Goal: Task Accomplishment & Management: Manage account settings

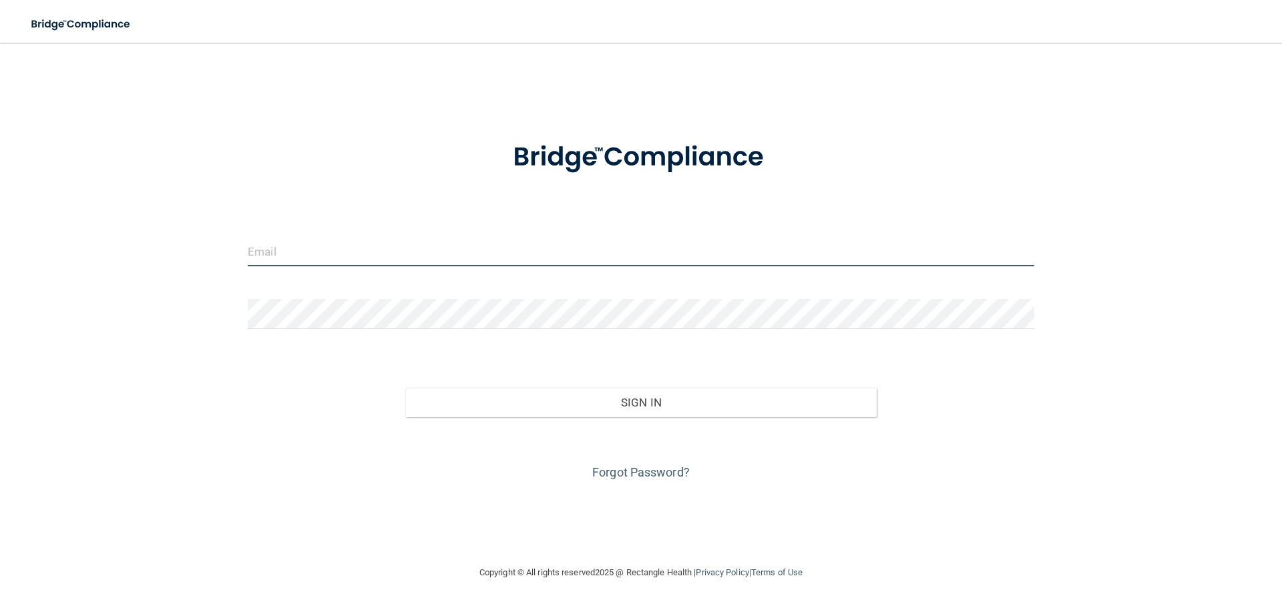
click at [292, 247] on input "email" at bounding box center [641, 251] width 787 height 30
type input "[EMAIL_ADDRESS][DOMAIN_NAME]"
click at [387, 245] on input "[EMAIL_ADDRESS][DOMAIN_NAME]" at bounding box center [641, 251] width 787 height 30
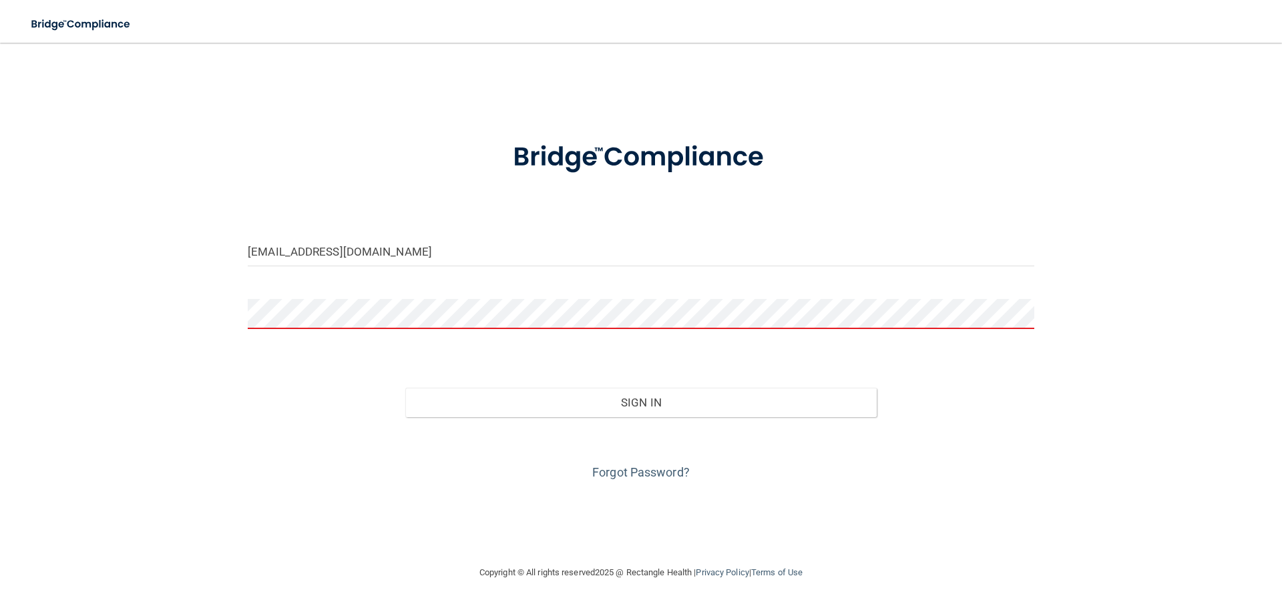
click at [656, 466] on link "Forgot Password?" at bounding box center [641, 473] width 98 height 14
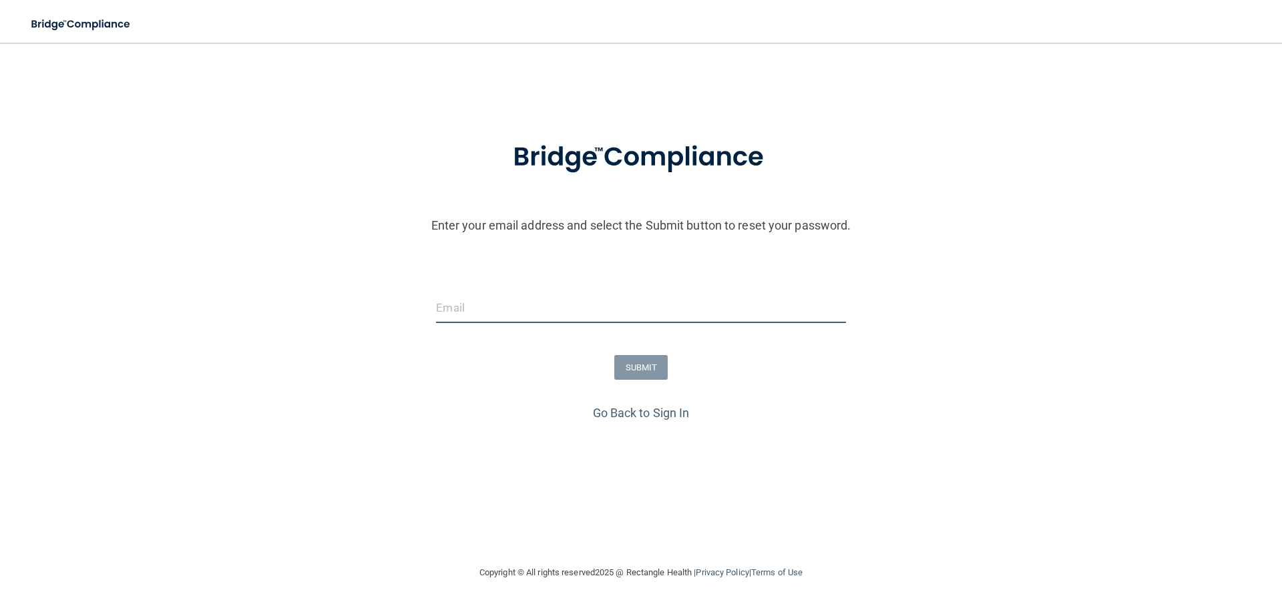
click at [512, 299] on input "email" at bounding box center [640, 308] width 409 height 30
type input "[EMAIL_ADDRESS][DOMAIN_NAME]"
click at [615, 369] on button "SUBMIT" at bounding box center [641, 367] width 54 height 25
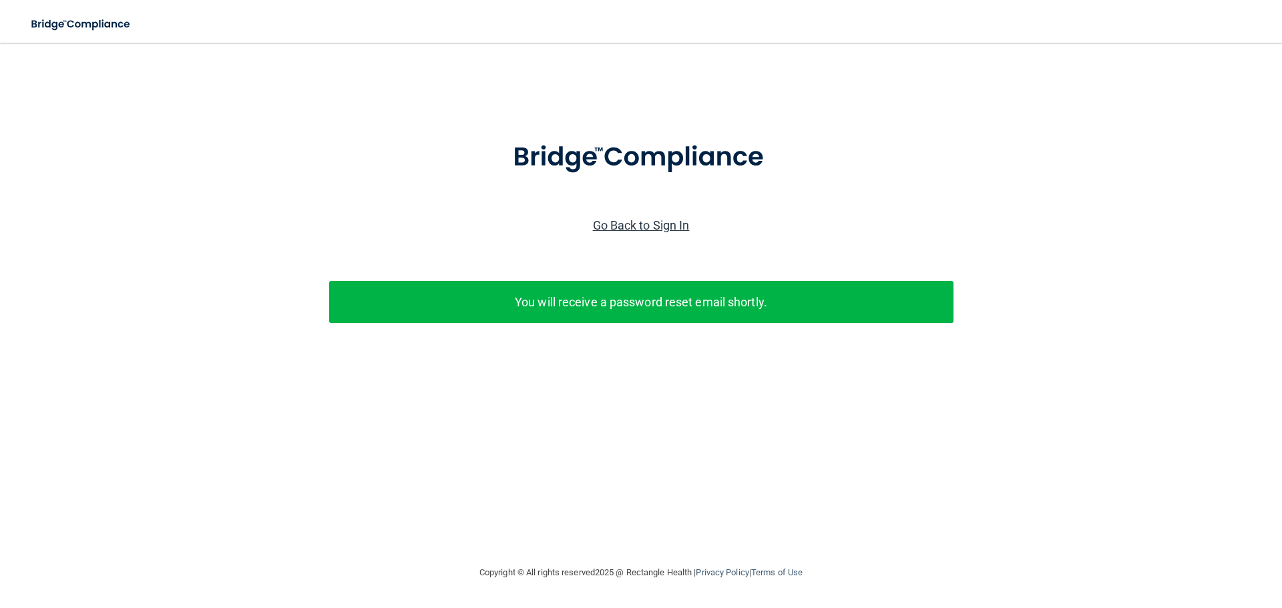
click at [636, 226] on link "Go Back to Sign In" at bounding box center [641, 225] width 97 height 14
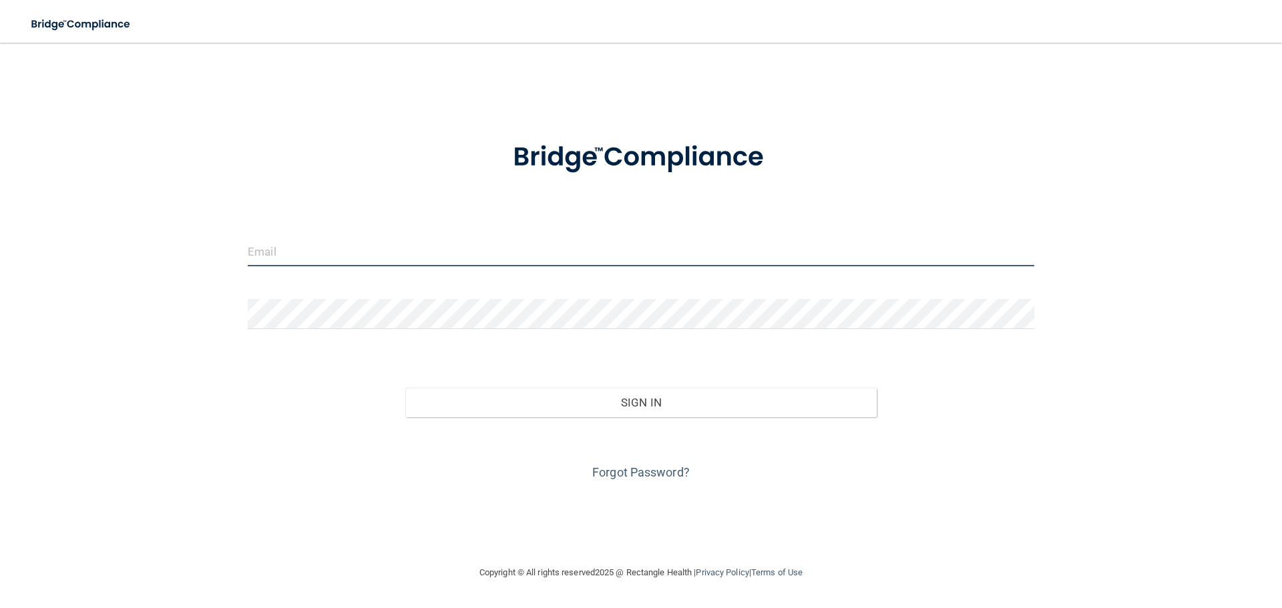
click at [373, 251] on input "email" at bounding box center [641, 251] width 787 height 30
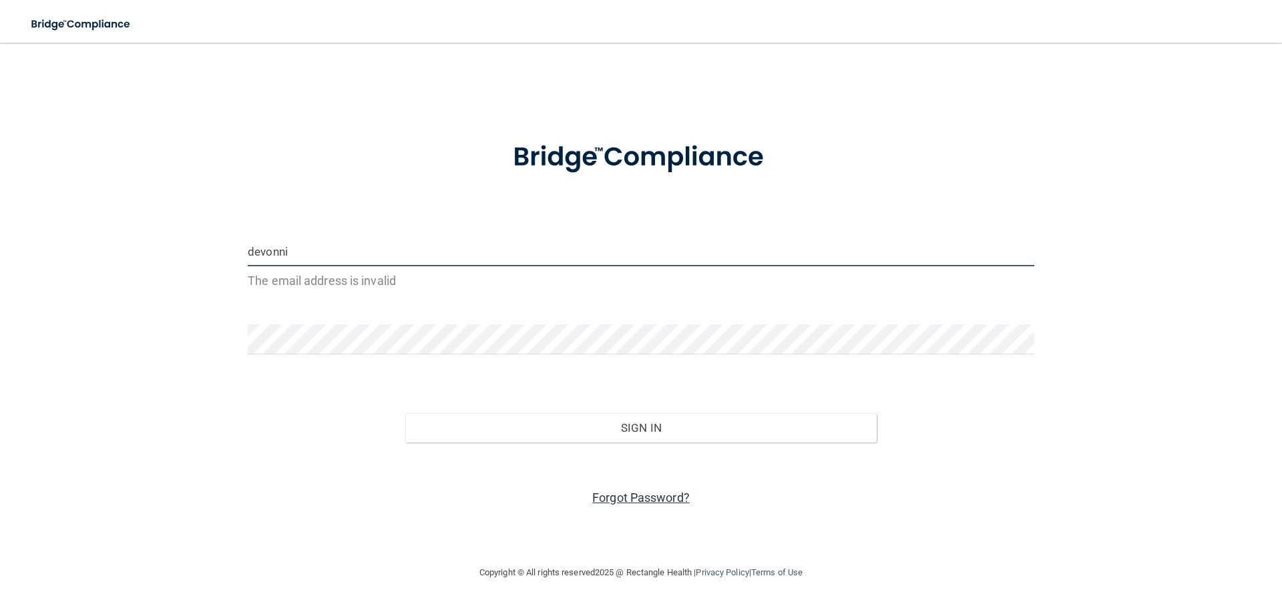
type input "devonni"
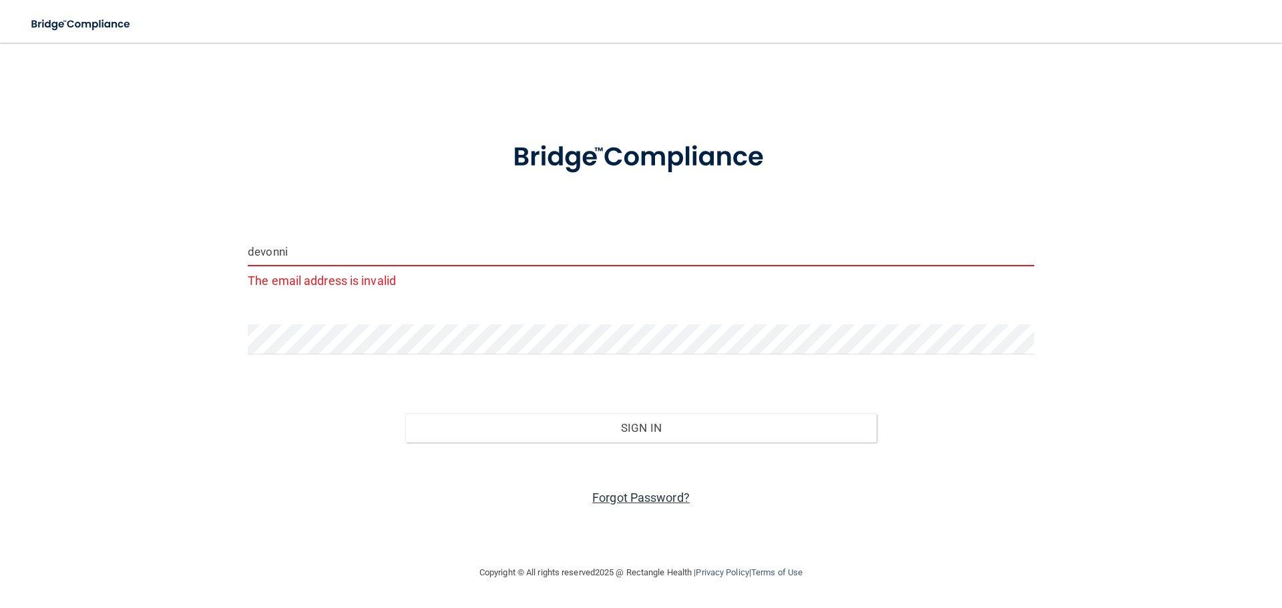
click at [664, 494] on link "Forgot Password?" at bounding box center [641, 498] width 98 height 14
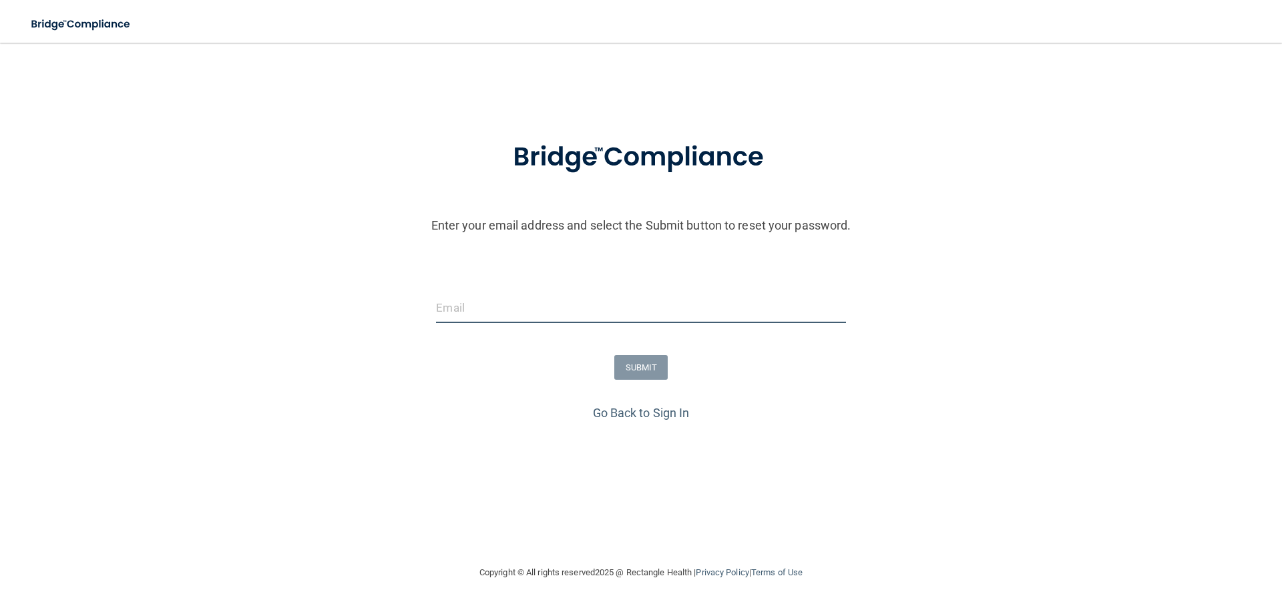
click at [465, 301] on input "email" at bounding box center [640, 308] width 409 height 30
type input "[EMAIL_ADDRESS][DOMAIN_NAME]"
click at [641, 368] on button "SUBMIT" at bounding box center [641, 367] width 54 height 25
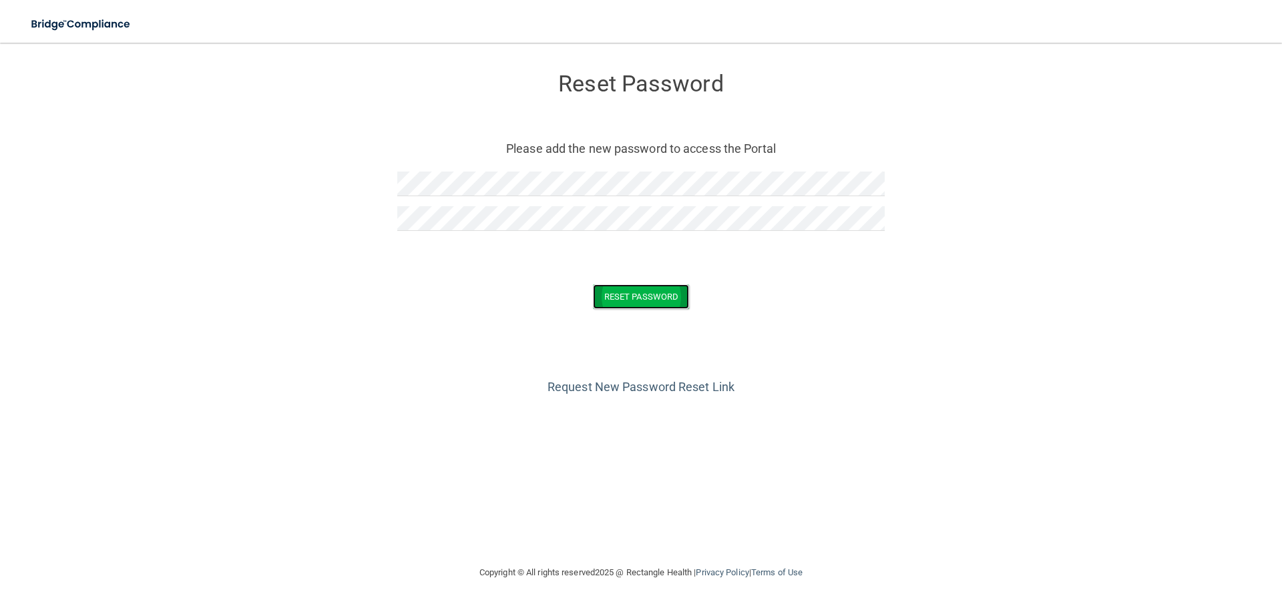
click at [616, 296] on button "Reset Password" at bounding box center [641, 297] width 96 height 25
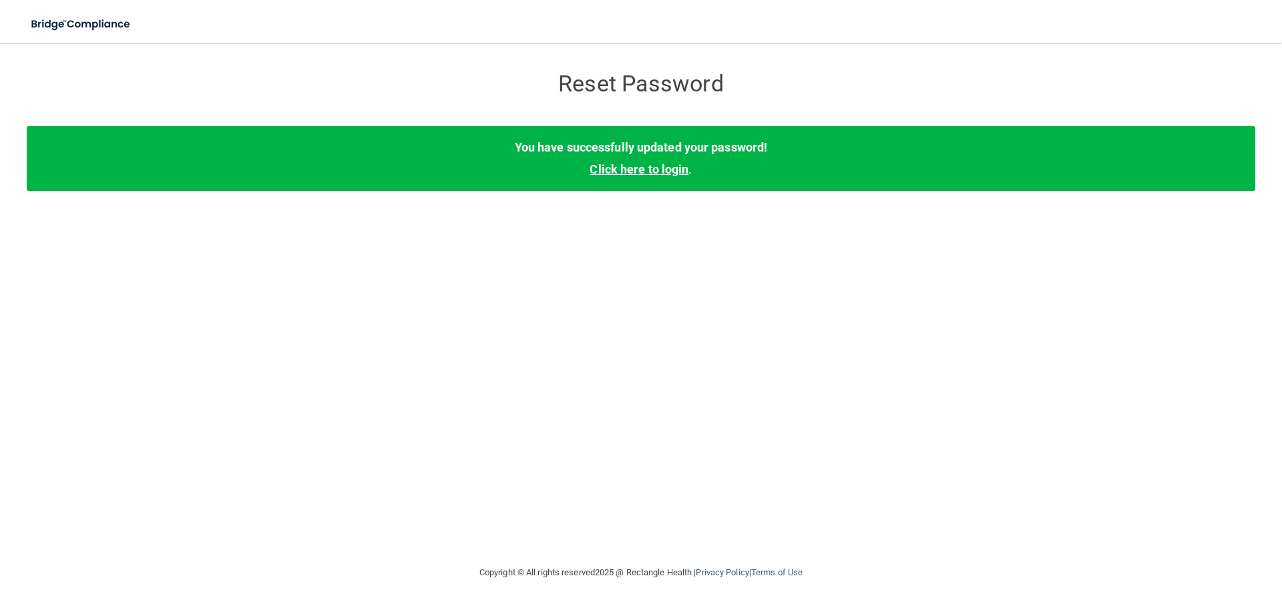
drag, startPoint x: 649, startPoint y: 164, endPoint x: 648, endPoint y: 173, distance: 8.7
click at [648, 171] on link "Click here to login" at bounding box center [639, 169] width 99 height 14
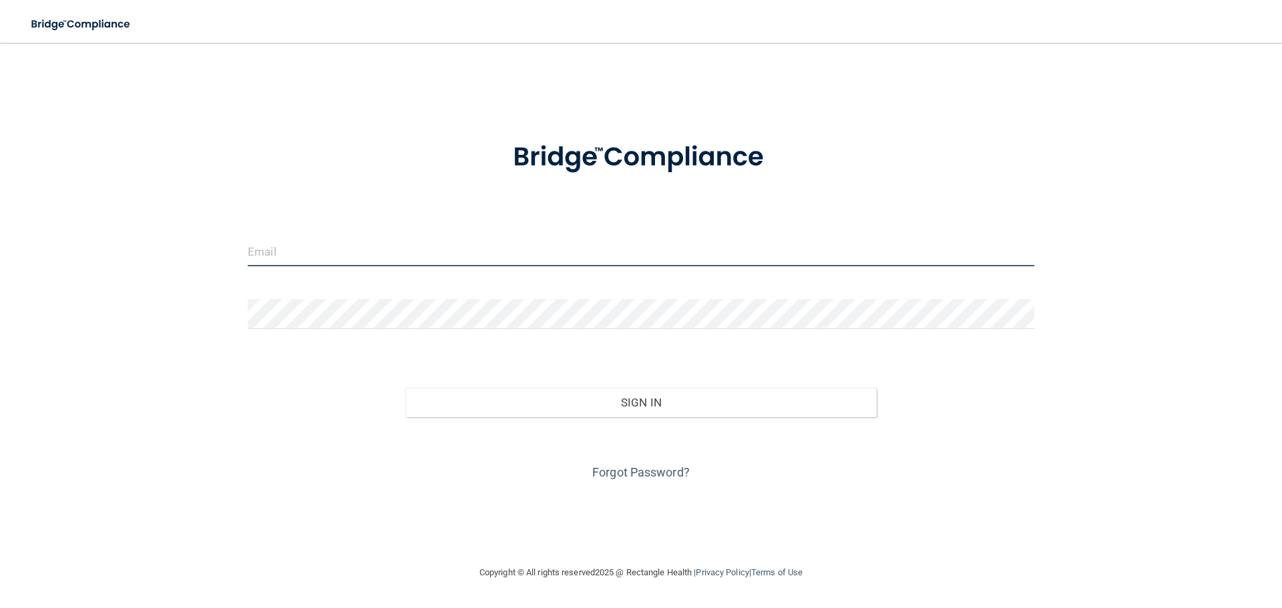
click at [405, 246] on input "email" at bounding box center [641, 251] width 787 height 30
type input "[EMAIL_ADDRESS][DOMAIN_NAME]"
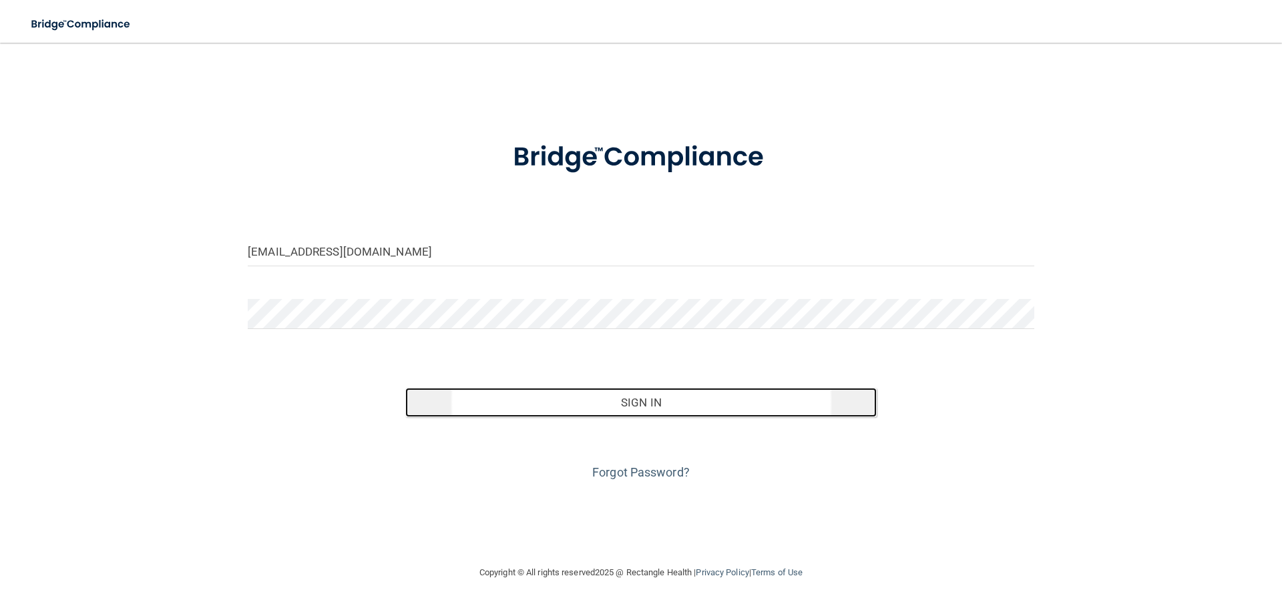
click at [698, 412] on button "Sign In" at bounding box center [641, 402] width 472 height 29
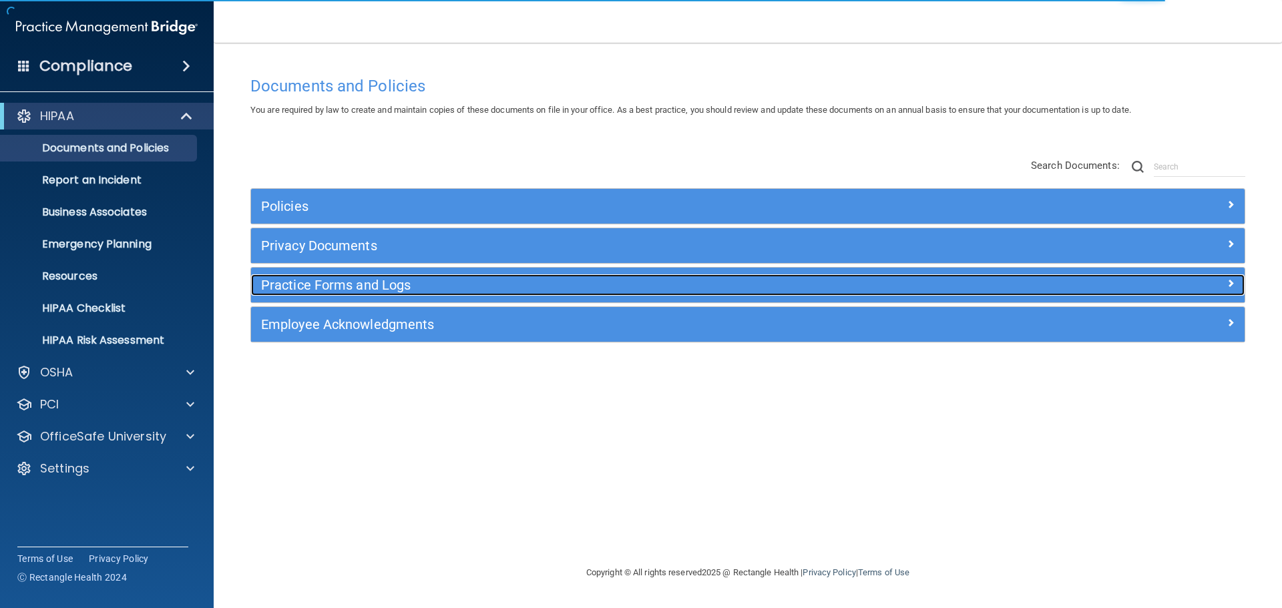
click at [568, 281] on h5 "Practice Forms and Logs" at bounding box center [623, 285] width 725 height 15
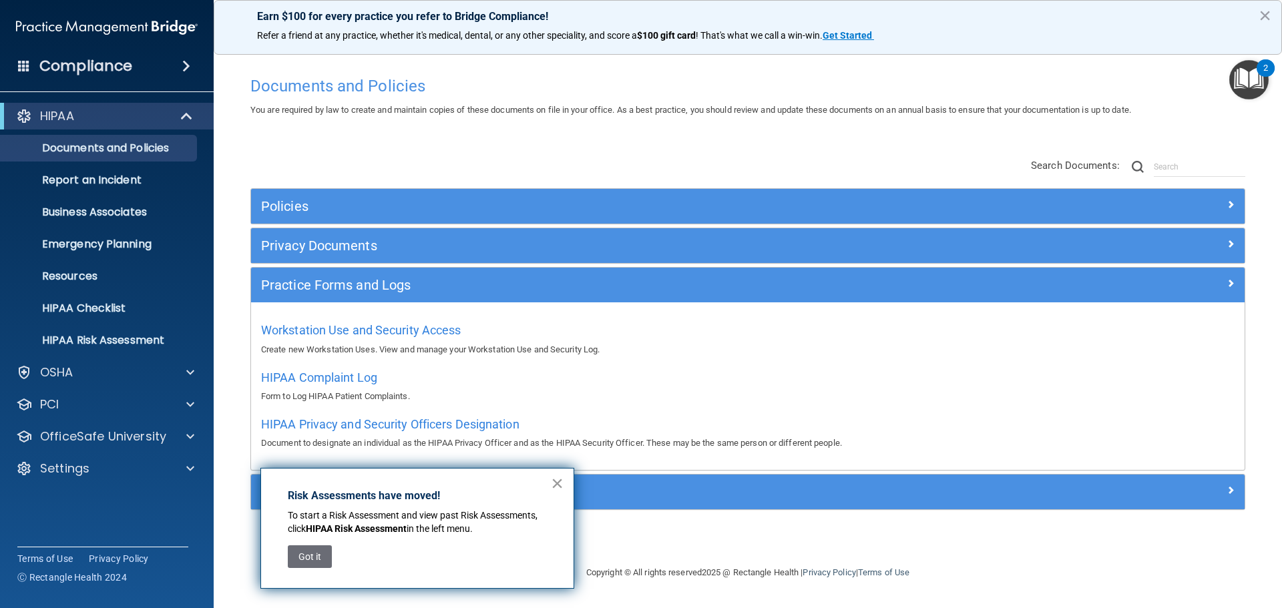
click at [555, 486] on button "×" at bounding box center [557, 483] width 13 height 21
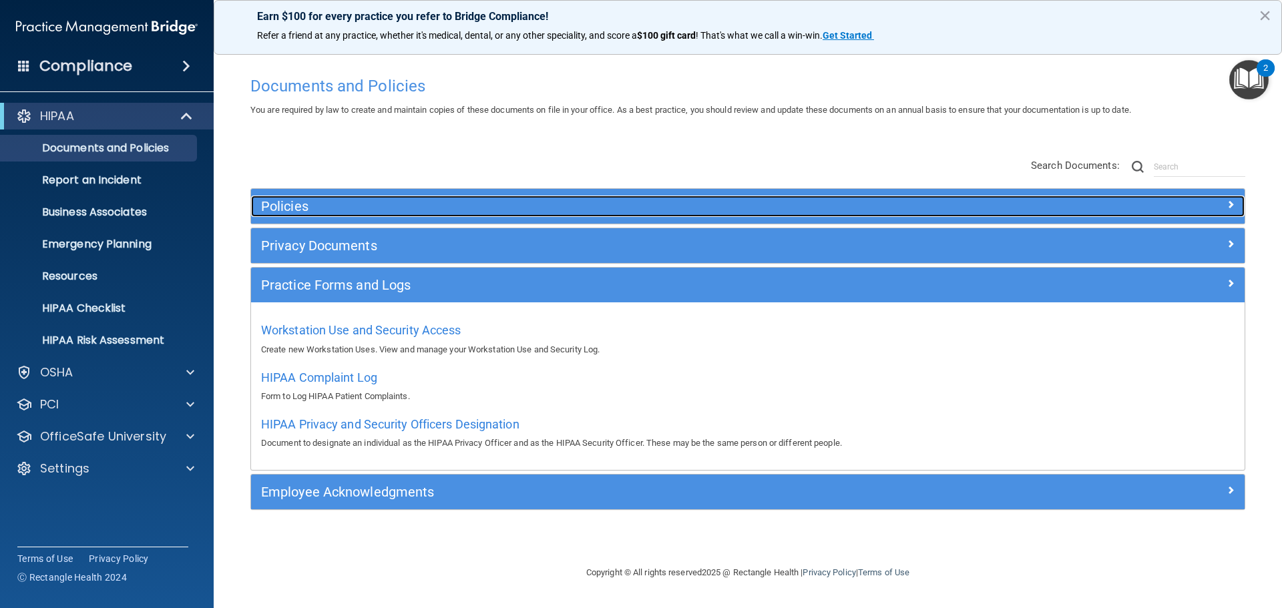
click at [1232, 210] on span at bounding box center [1231, 204] width 8 height 16
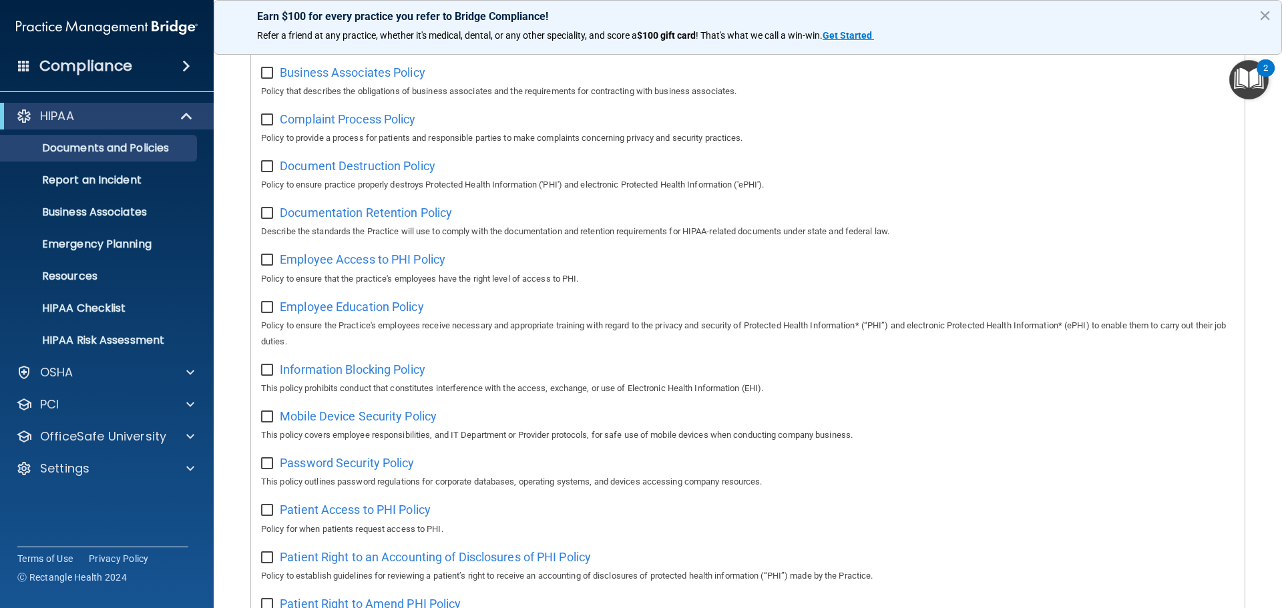
scroll to position [267, 0]
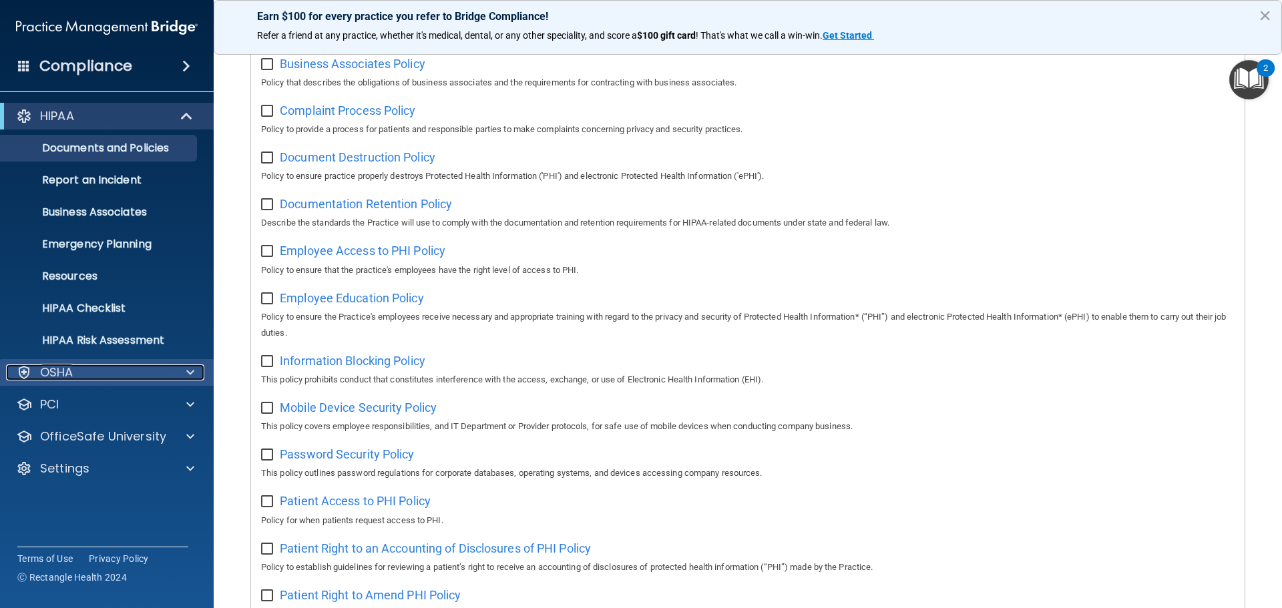
click at [174, 373] on div at bounding box center [188, 373] width 33 height 16
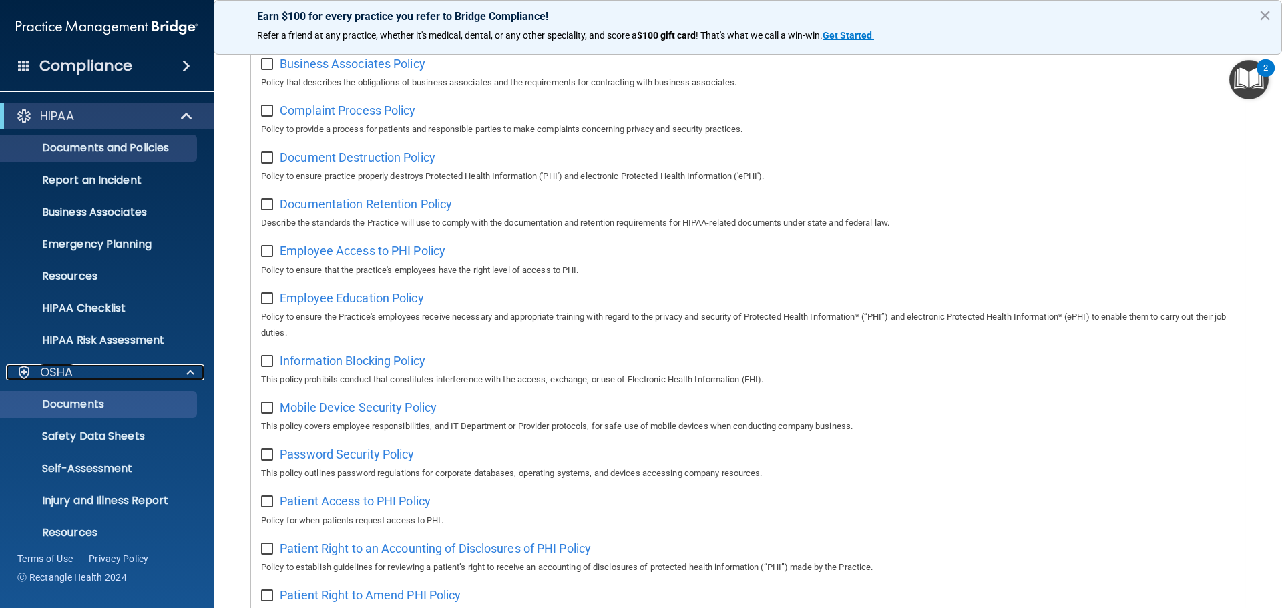
scroll to position [67, 0]
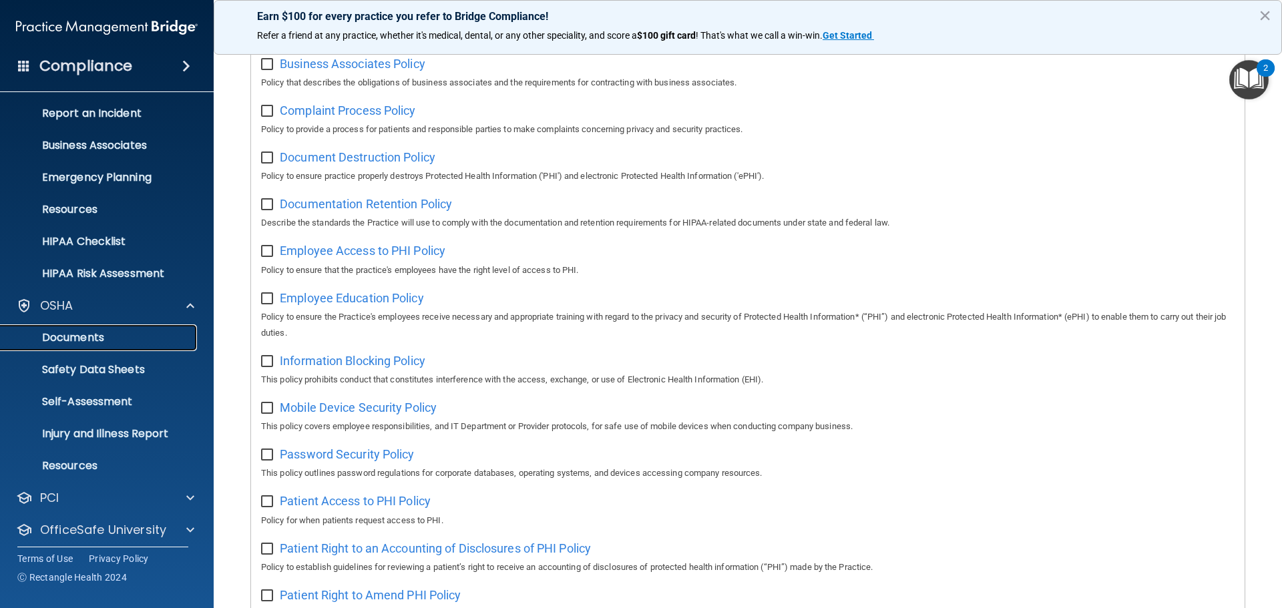
click at [105, 343] on p "Documents" at bounding box center [100, 337] width 182 height 13
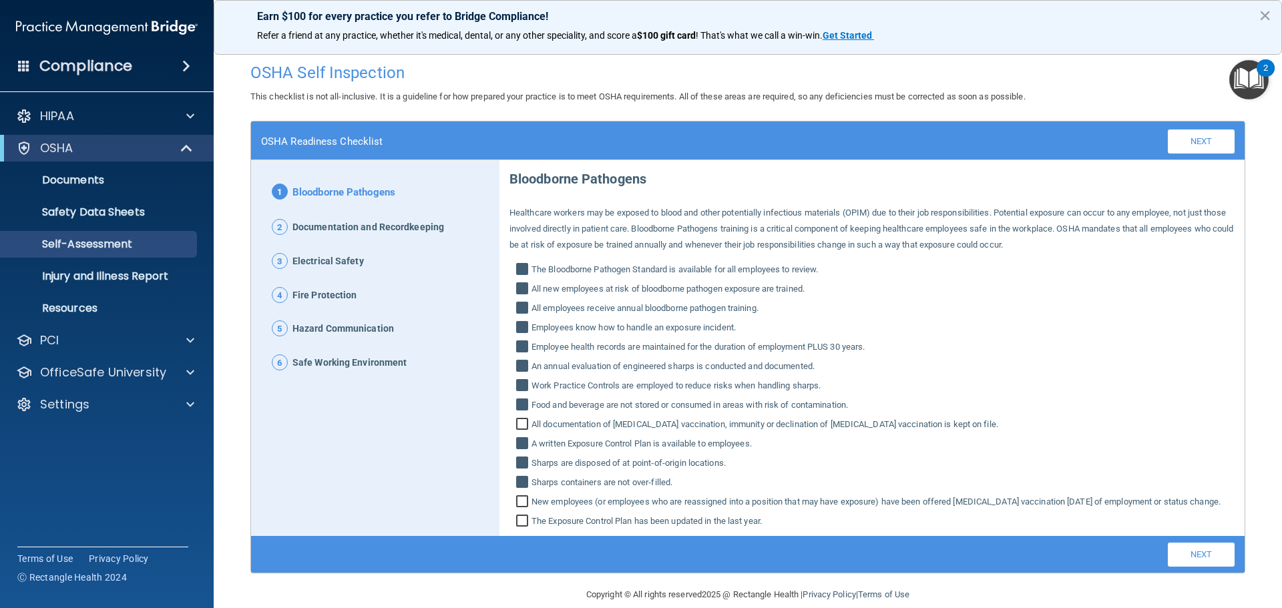
click at [385, 226] on span "Documentation and Recordkeeping" at bounding box center [369, 227] width 152 height 17
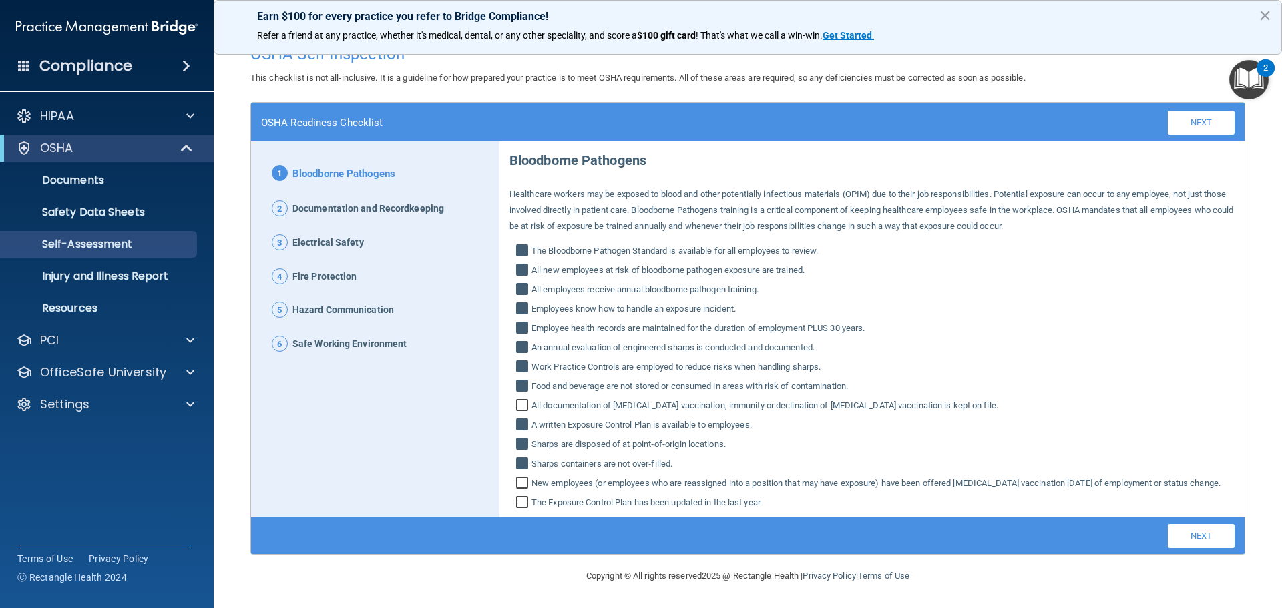
scroll to position [35, 0]
click at [1188, 540] on link "Next" at bounding box center [1201, 536] width 67 height 24
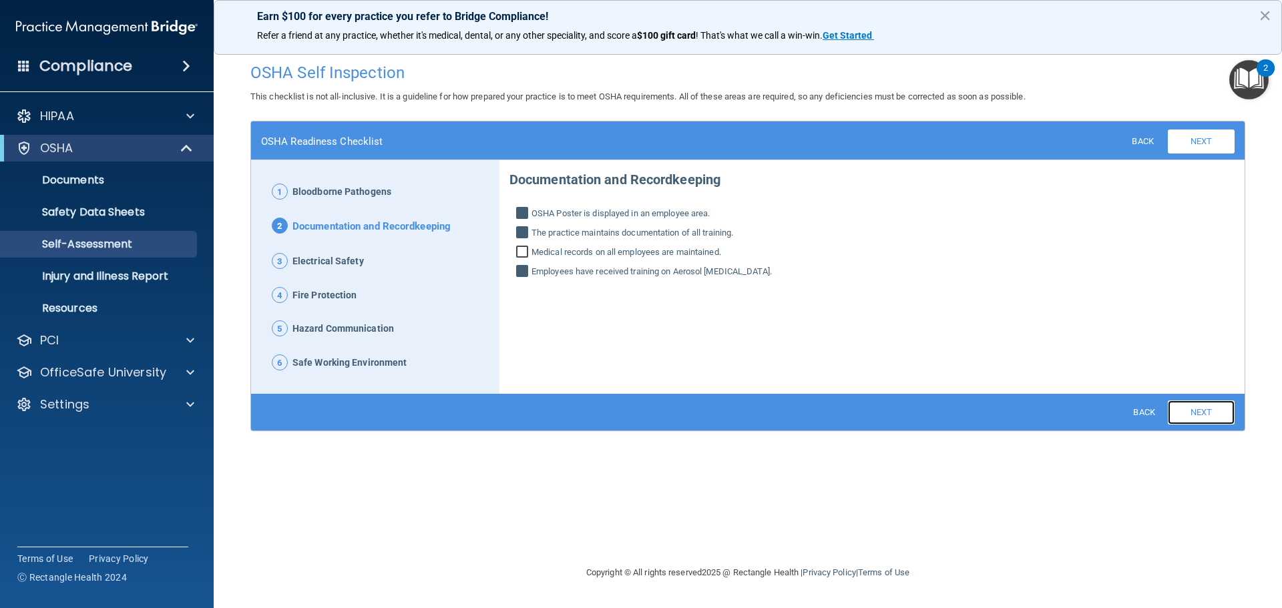
click at [1211, 414] on link "Next" at bounding box center [1201, 413] width 67 height 24
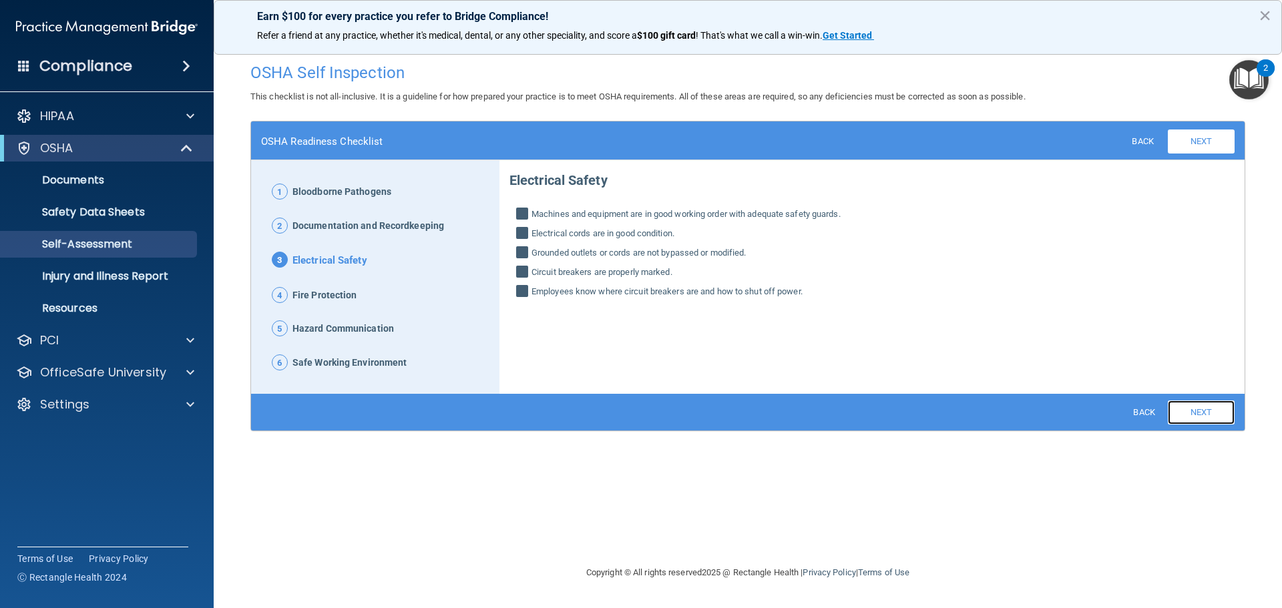
click at [1211, 414] on link "Next" at bounding box center [1201, 413] width 67 height 24
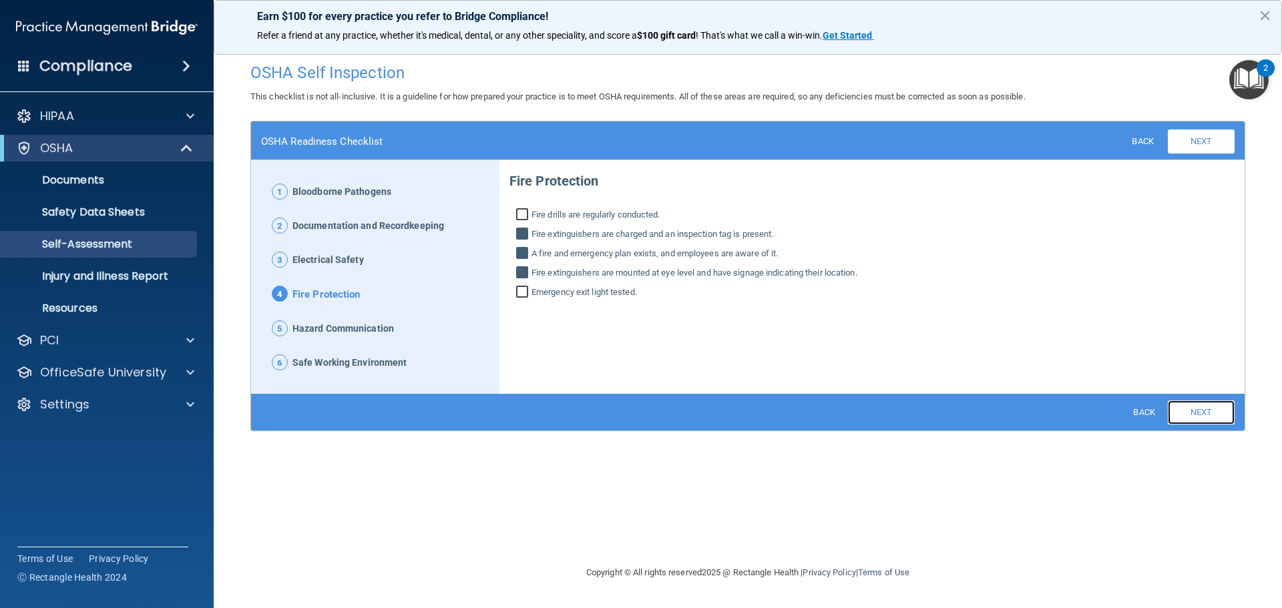
click at [1210, 414] on link "Next" at bounding box center [1201, 413] width 67 height 24
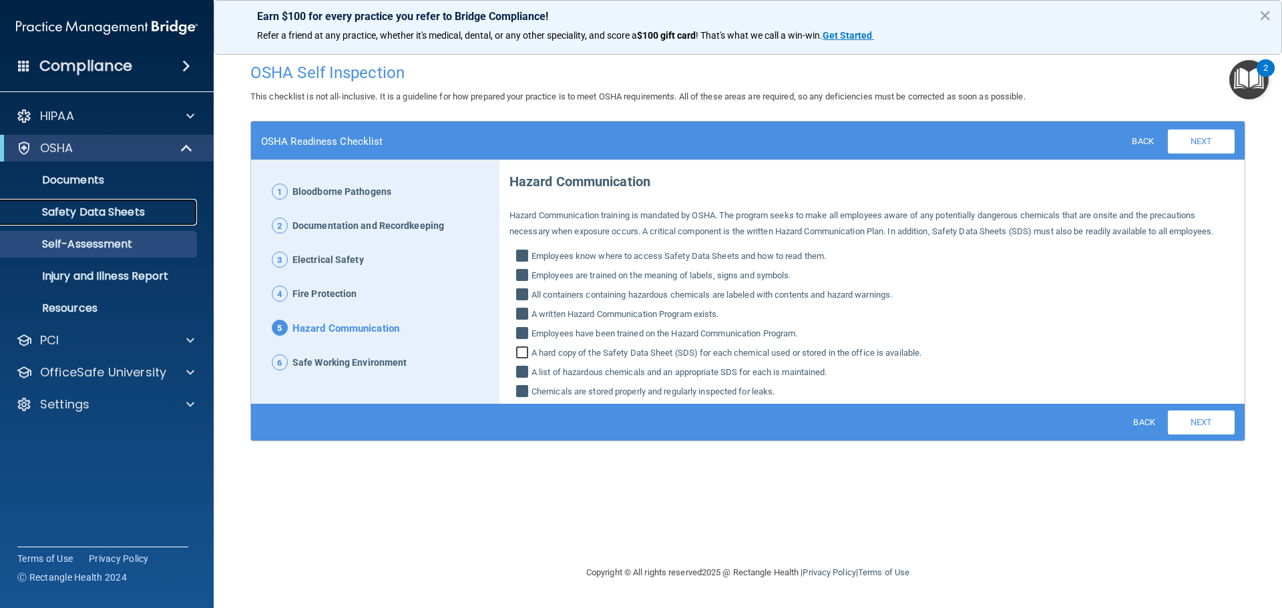
click at [128, 211] on p "Safety Data Sheets" at bounding box center [100, 212] width 182 height 13
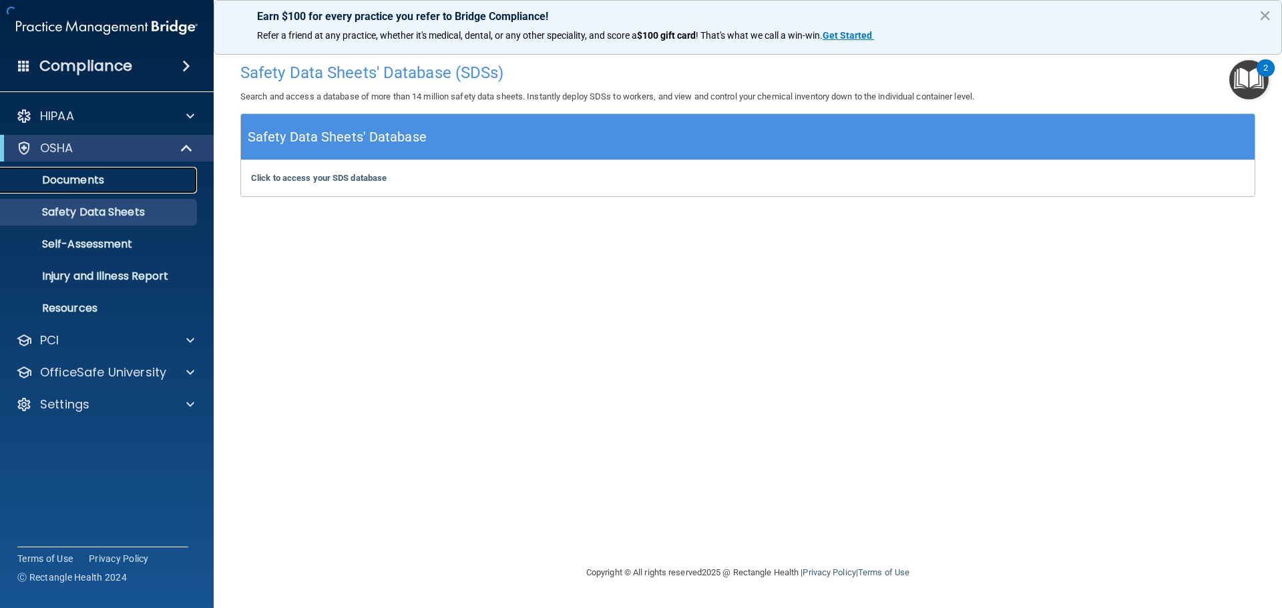
click at [87, 182] on p "Documents" at bounding box center [100, 180] width 182 height 13
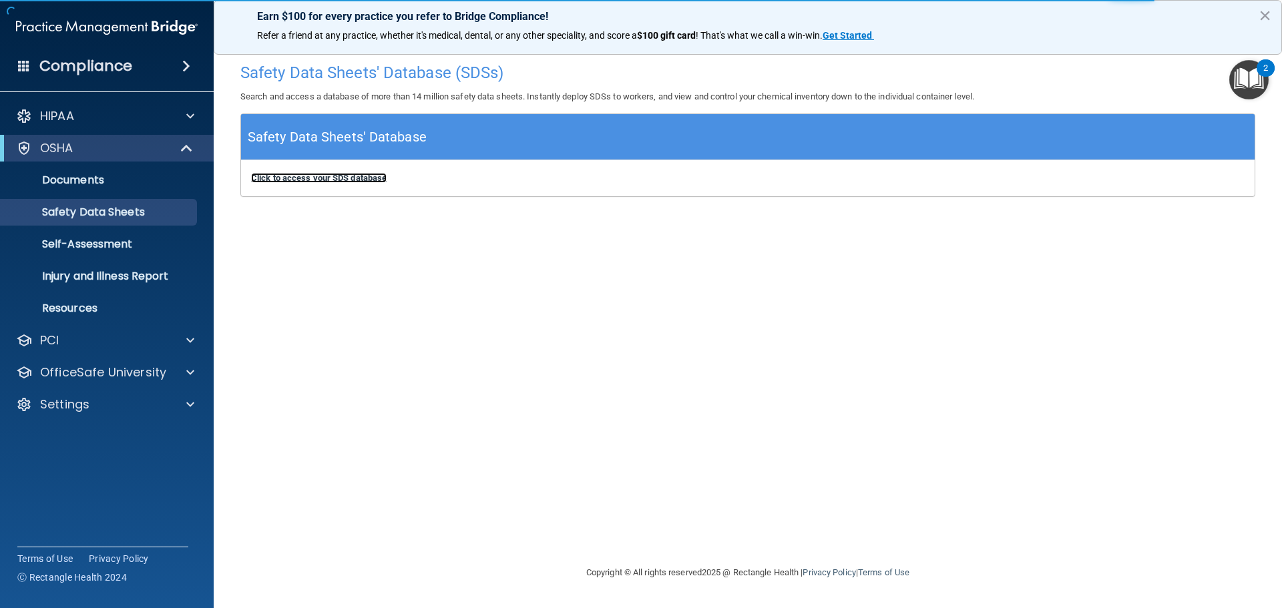
click at [318, 181] on b "Click to access your SDS database" at bounding box center [319, 178] width 136 height 10
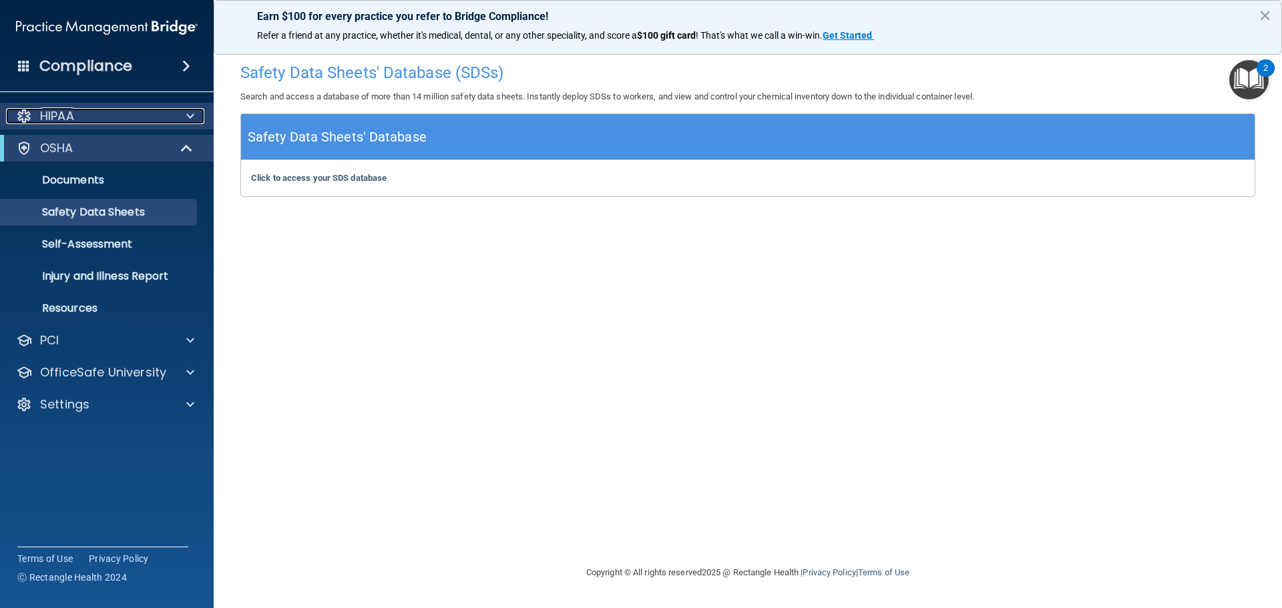
click at [67, 115] on p "HIPAA" at bounding box center [57, 116] width 34 height 16
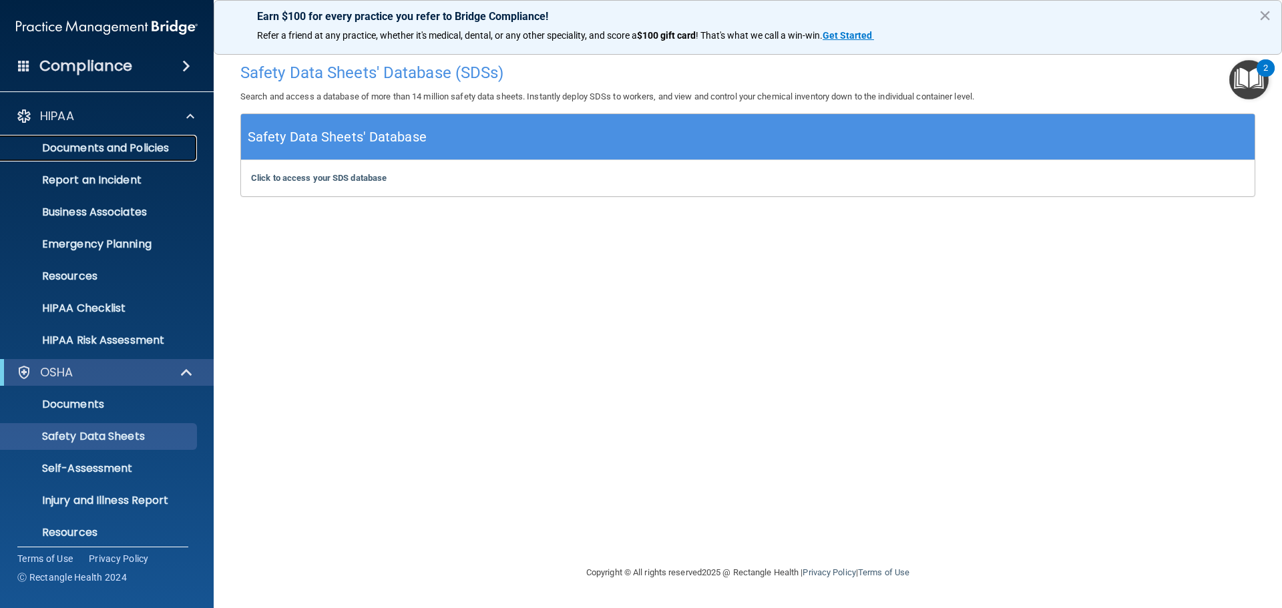
click at [156, 149] on p "Documents and Policies" at bounding box center [100, 148] width 182 height 13
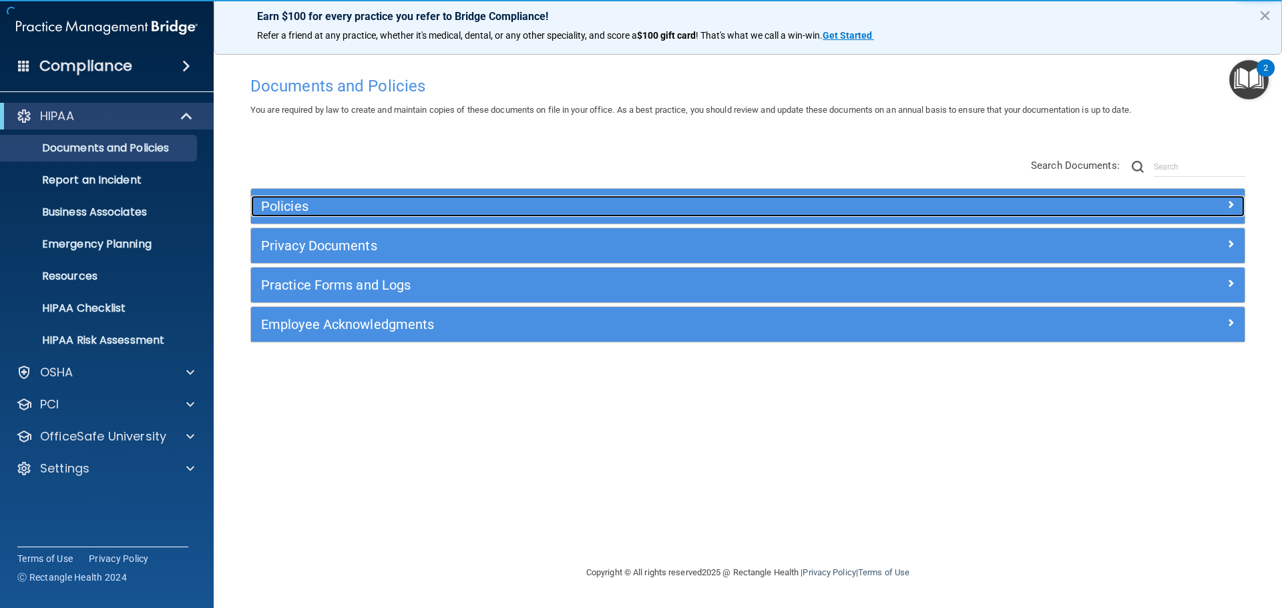
click at [1228, 206] on span at bounding box center [1231, 204] width 8 height 16
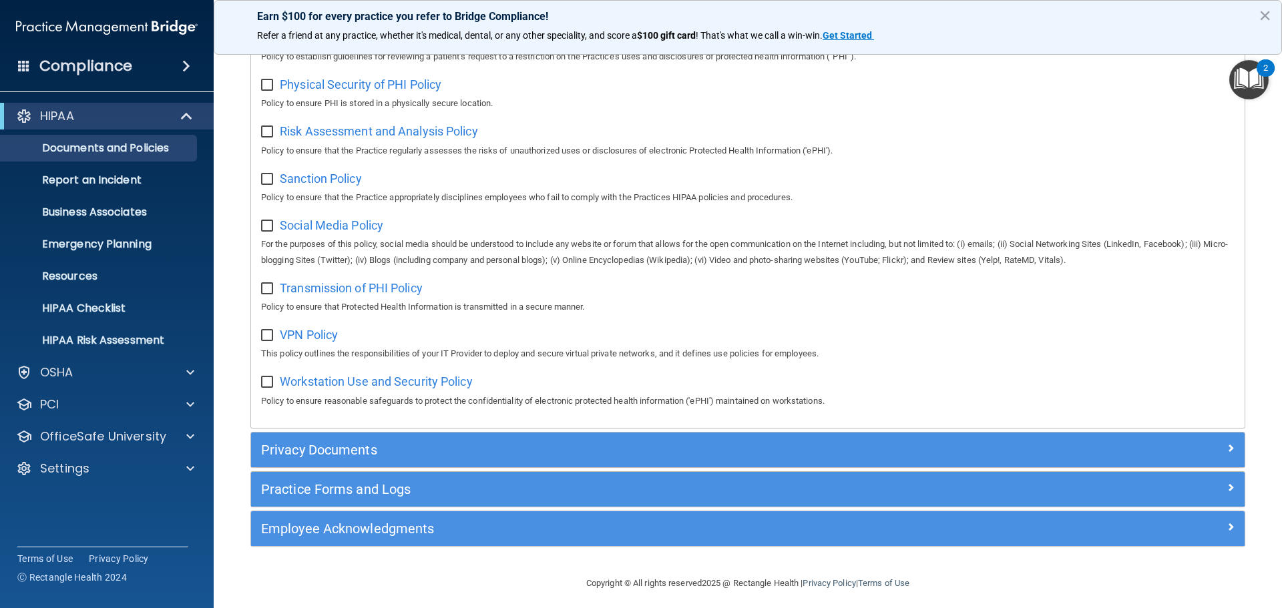
scroll to position [826, 0]
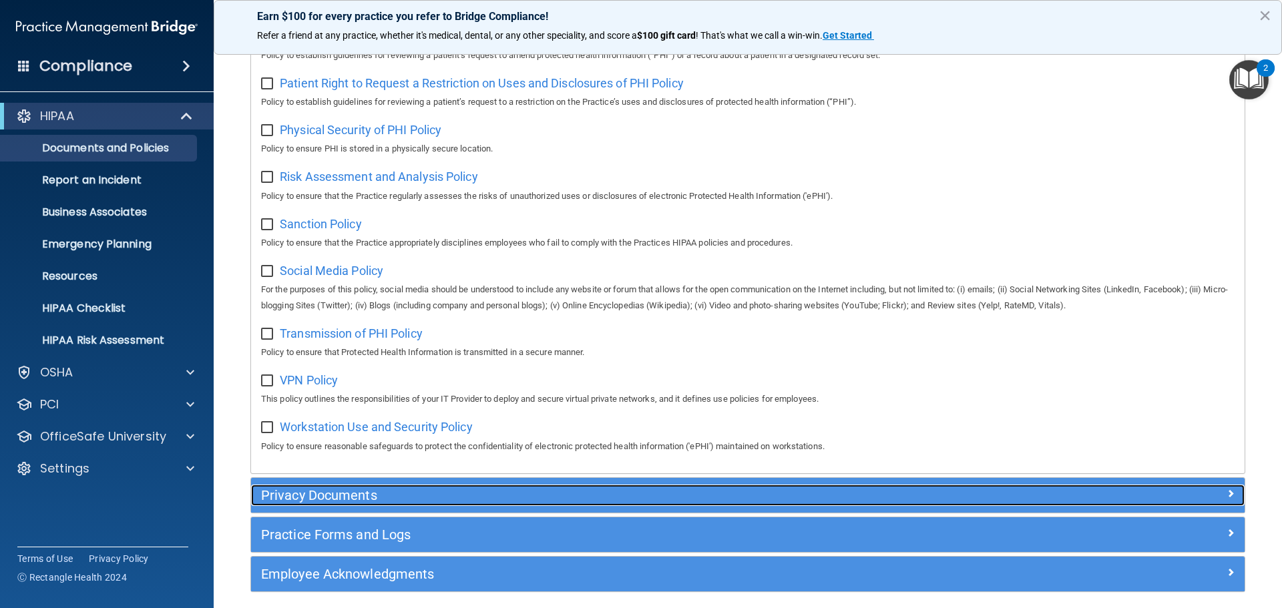
click at [1227, 502] on span at bounding box center [1231, 494] width 8 height 16
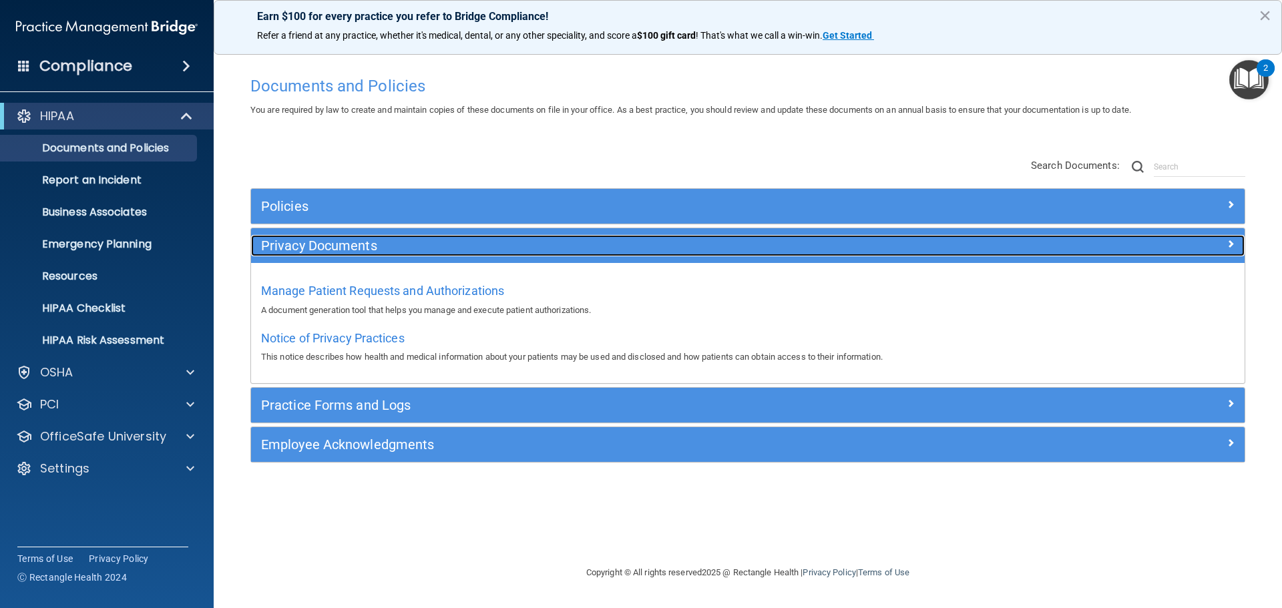
scroll to position [0, 0]
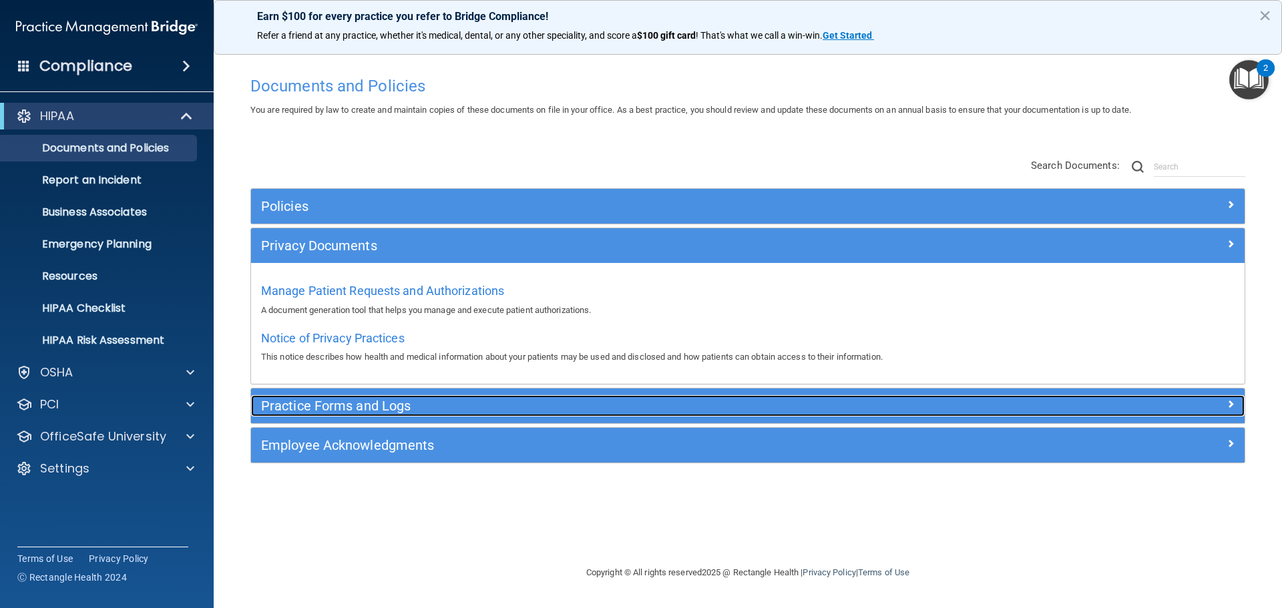
click at [1227, 406] on span at bounding box center [1231, 404] width 8 height 16
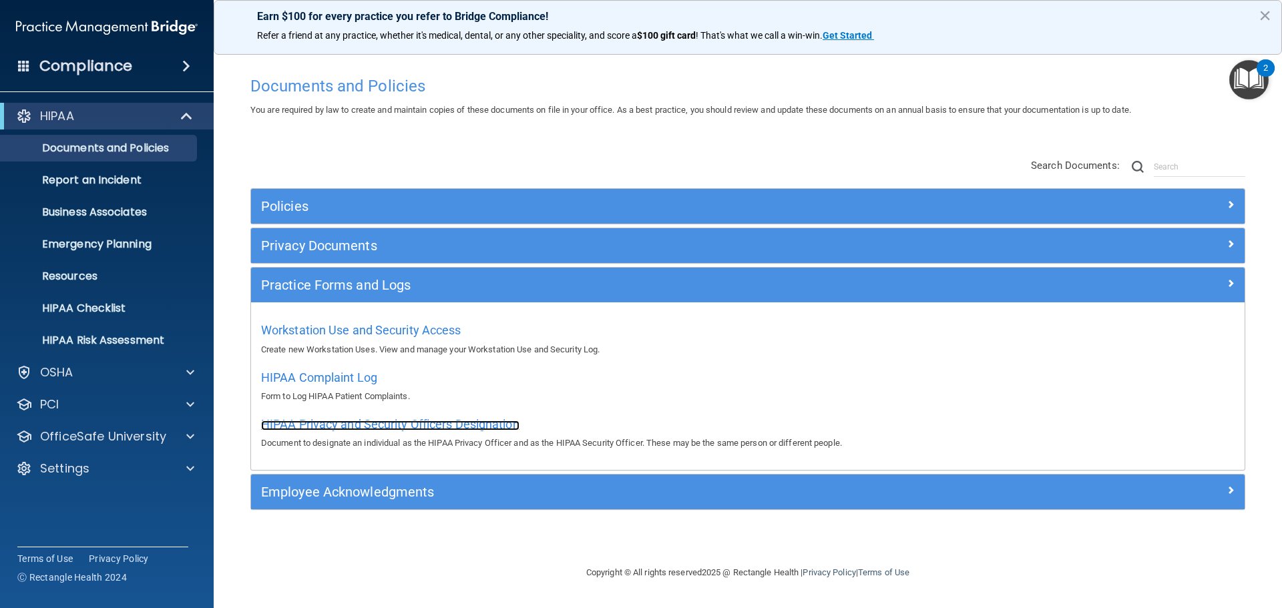
click at [427, 423] on span "HIPAA Privacy and Security Officers Designation" at bounding box center [390, 424] width 258 height 14
